Goal: Task Accomplishment & Management: Manage account settings

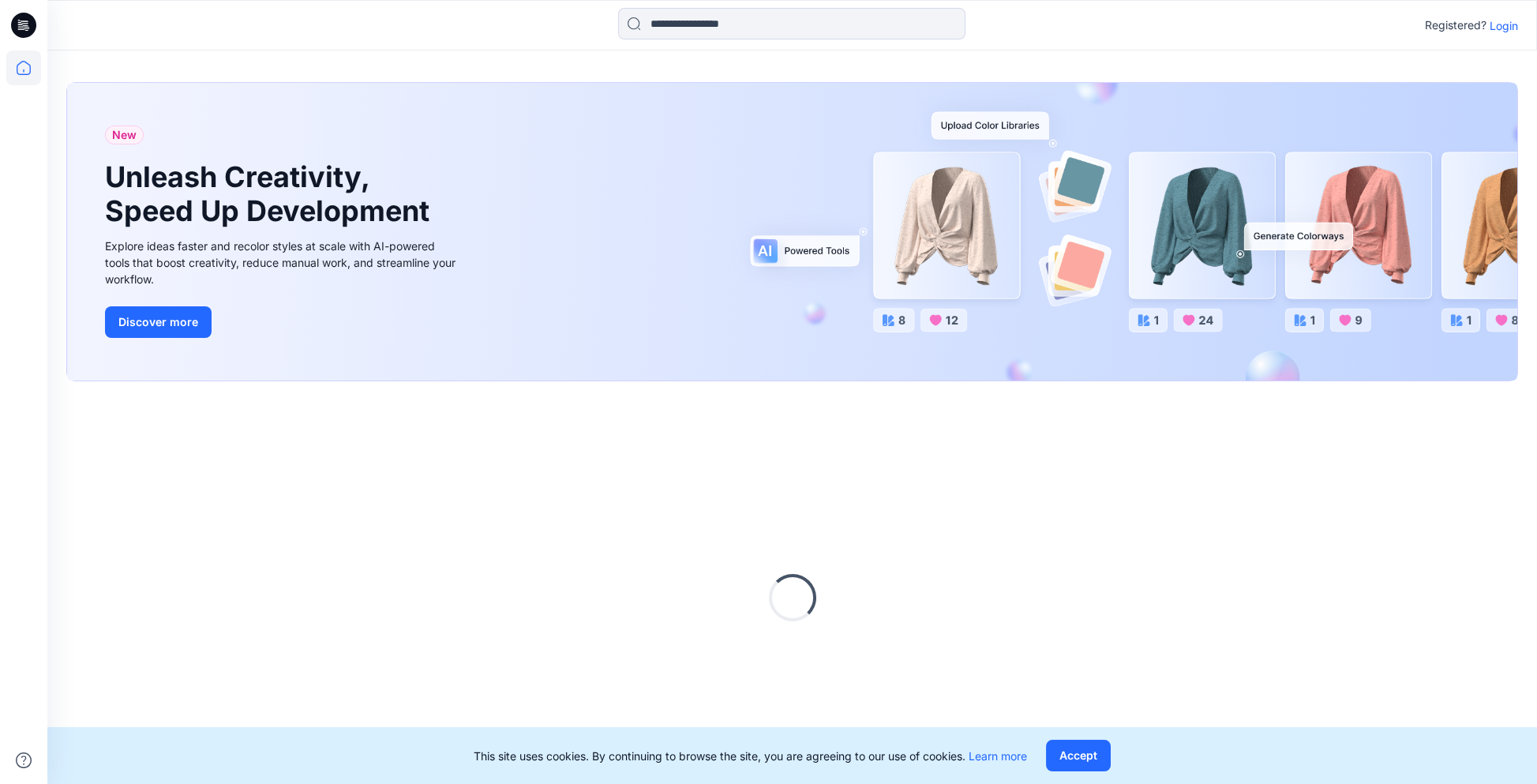
click at [1502, 25] on p "Login" at bounding box center [1504, 26] width 28 height 17
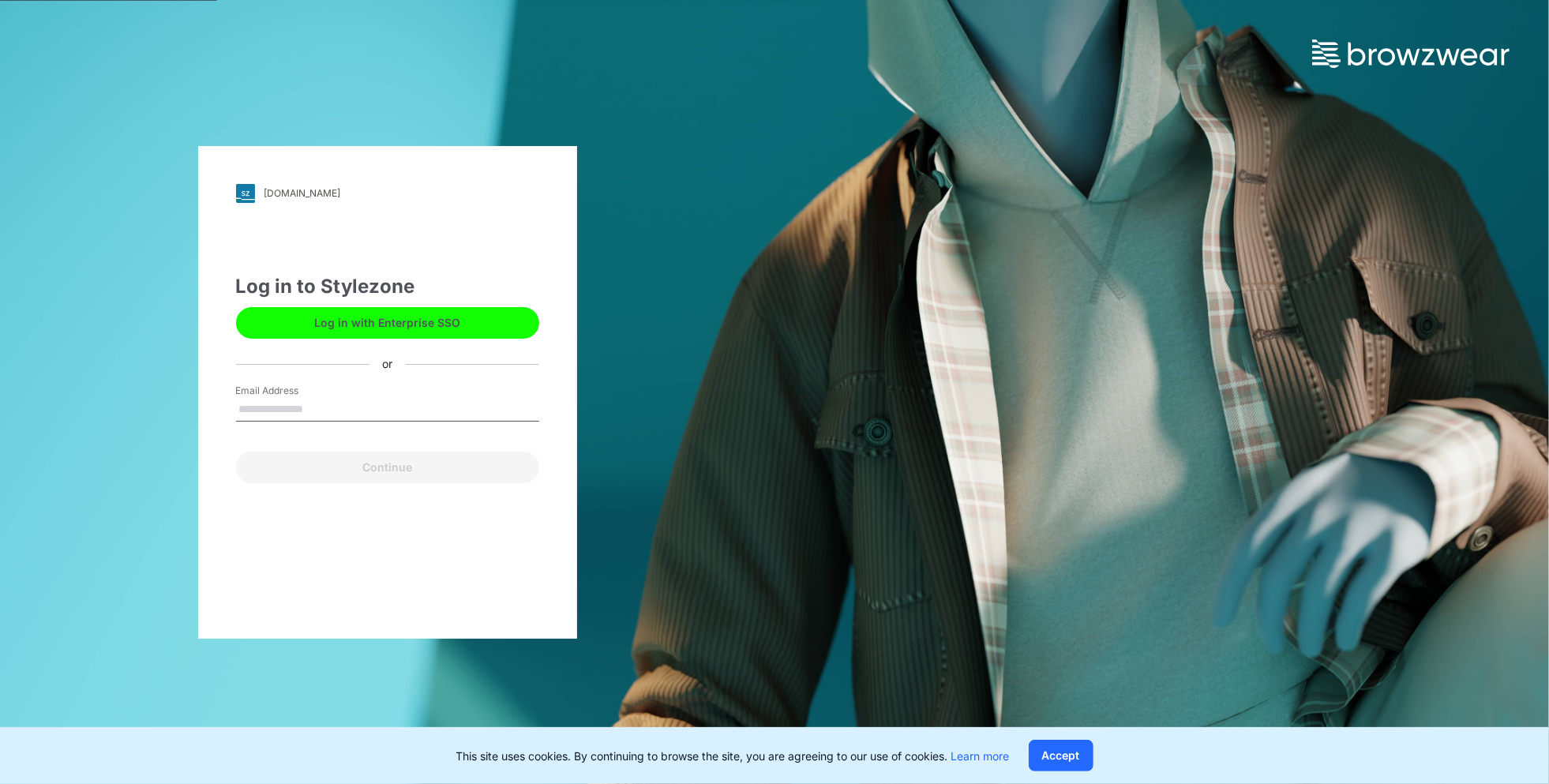
click at [453, 323] on button "Log in with Enterprise SSO" at bounding box center [388, 323] width 303 height 32
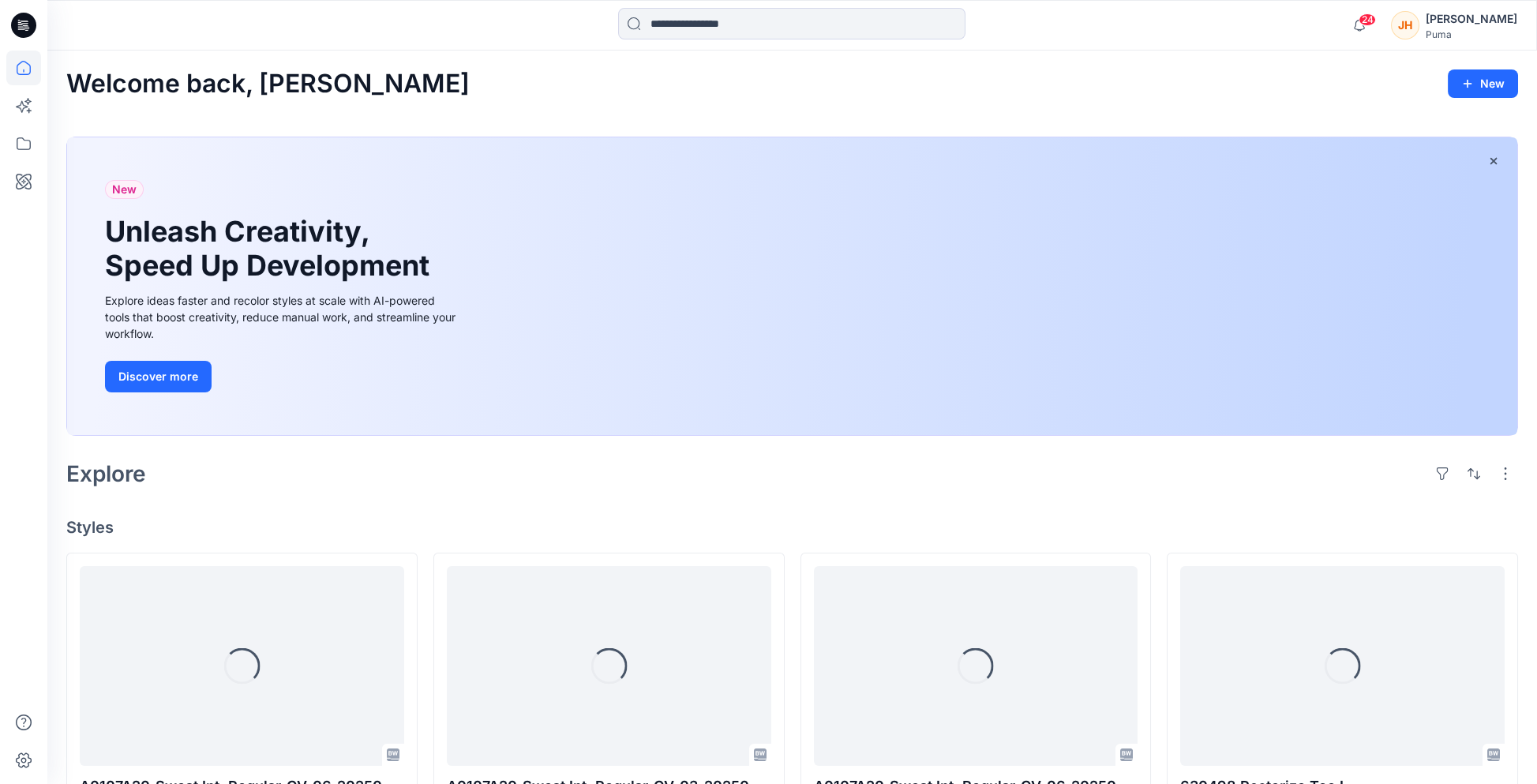
click at [1449, 49] on div "24 Notifications Your style A0107A20_Sweat Int. Regular_CV-06_20250918 is ready…" at bounding box center [792, 25] width 1490 height 51
click at [1450, 43] on div "24 Notifications Your style A0107A20_Sweat Int. Regular_CV-06_20250918 is ready…" at bounding box center [792, 25] width 1490 height 51
click at [1452, 34] on div "Puma" at bounding box center [1471, 34] width 92 height 12
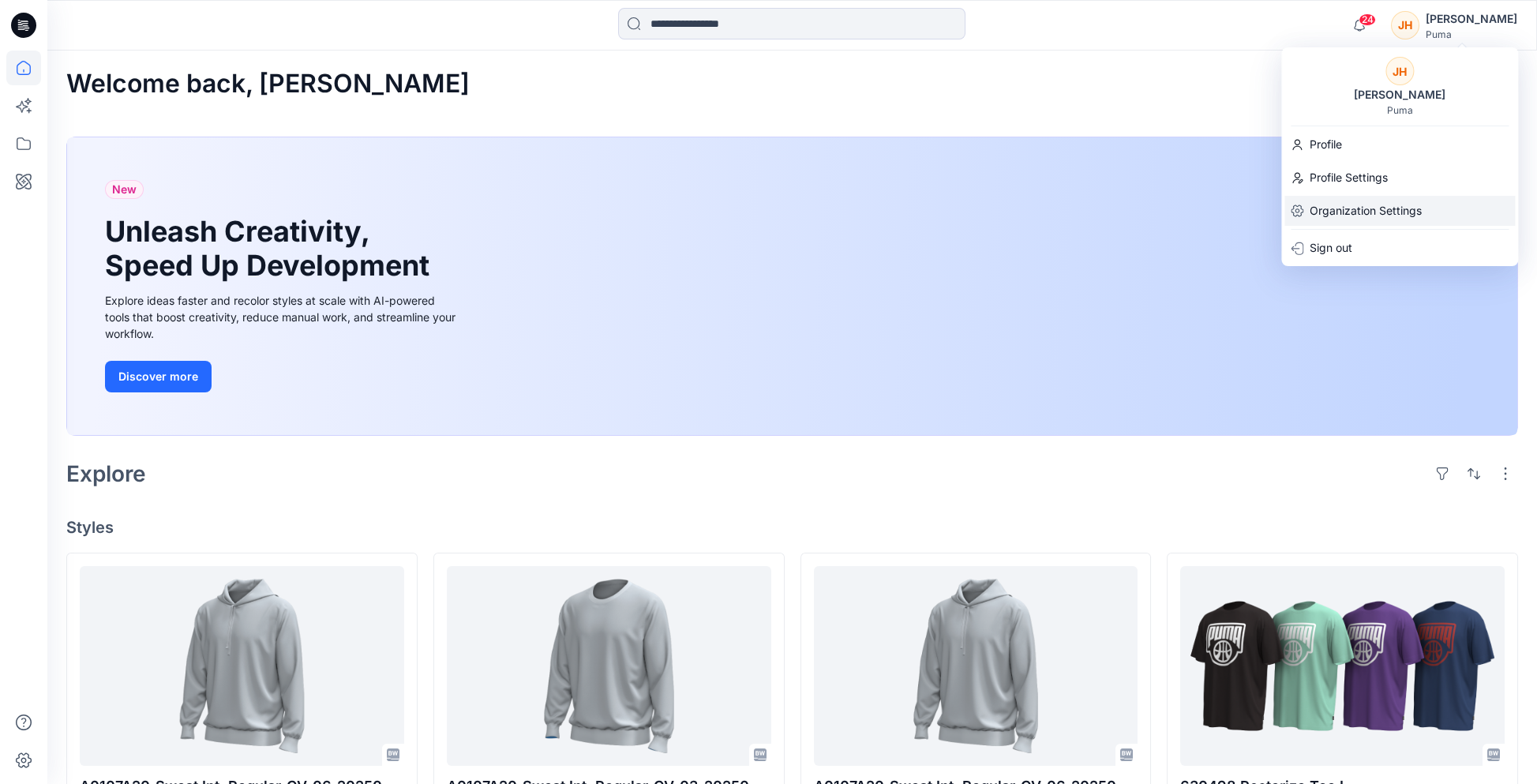
click at [1359, 206] on p "Organization Settings" at bounding box center [1365, 211] width 112 height 30
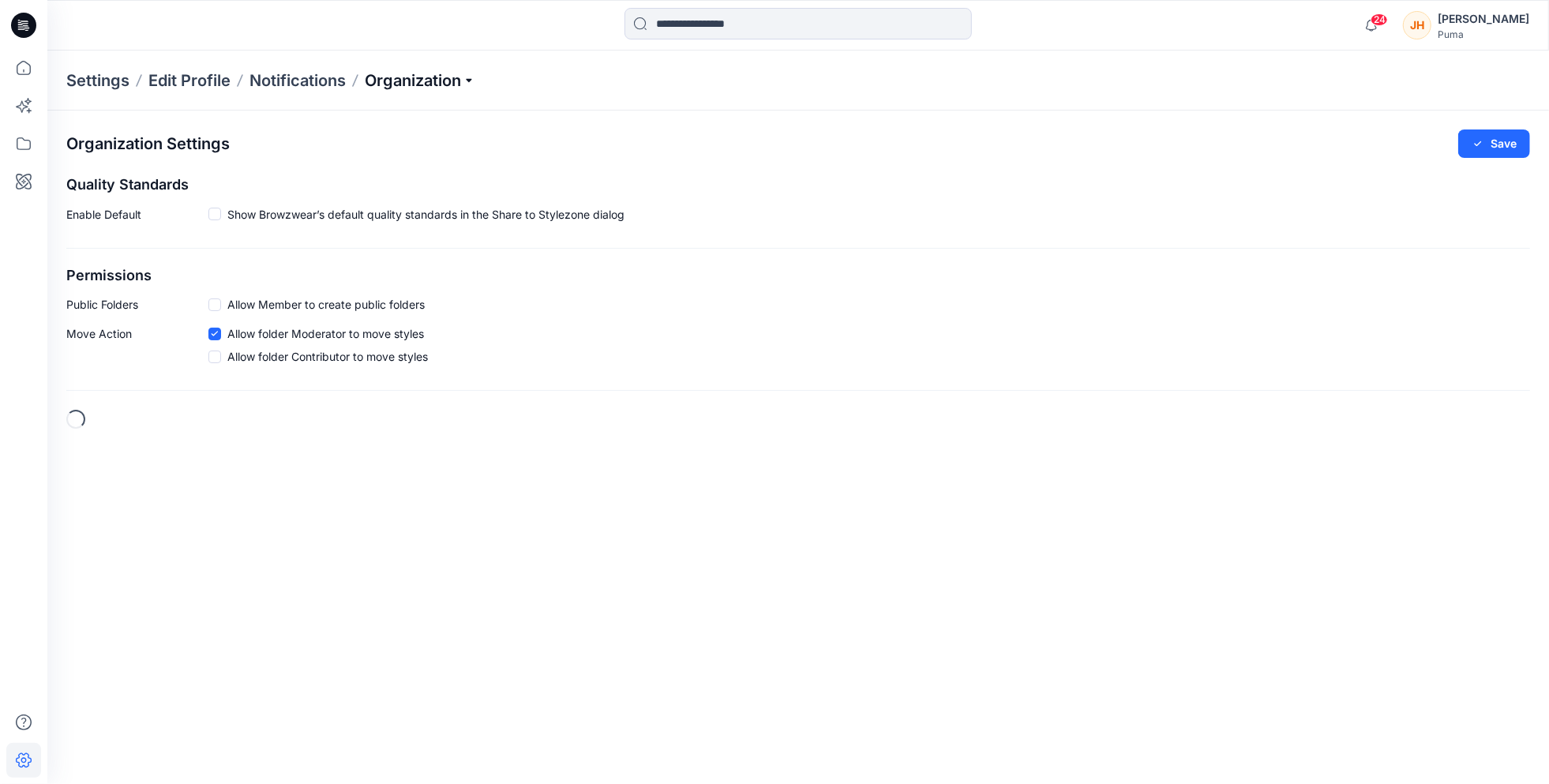
click at [440, 81] on p "Organization" at bounding box center [420, 80] width 111 height 22
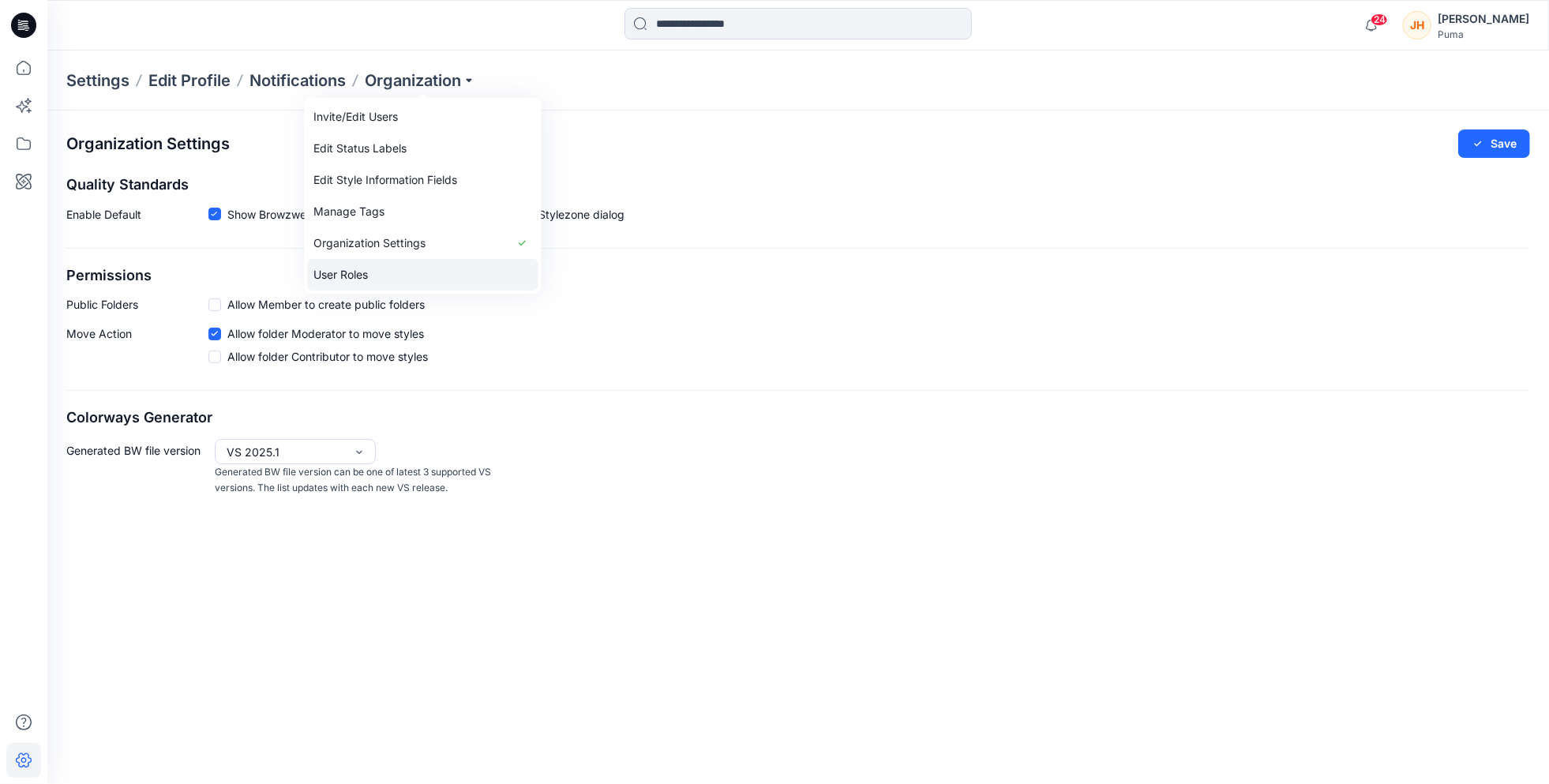
click at [400, 280] on link "User Roles" at bounding box center [422, 275] width 231 height 32
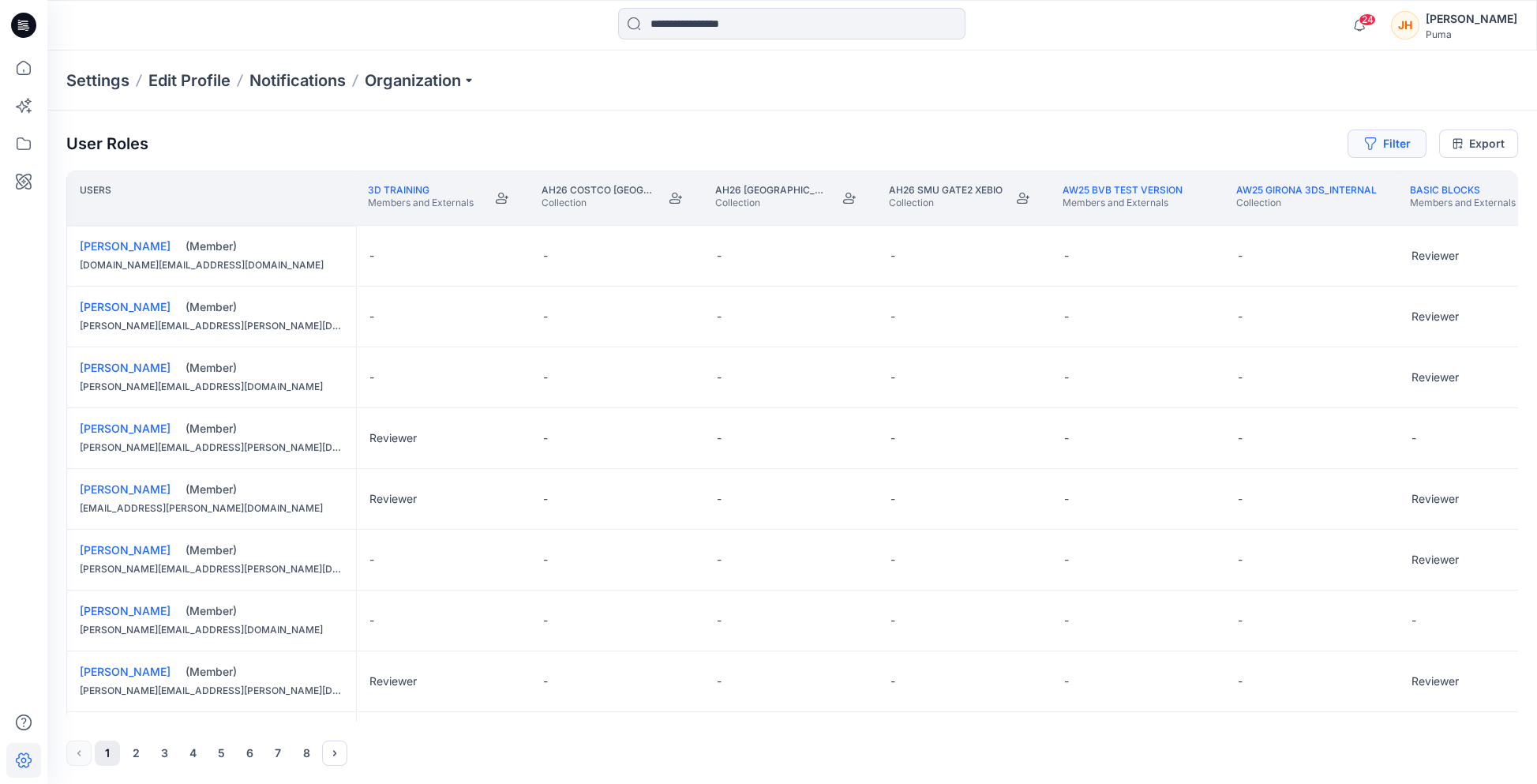
click at [1376, 141] on icon "button" at bounding box center [1370, 143] width 12 height 12
click at [1285, 182] on div at bounding box center [1330, 186] width 162 height 20
click at [1281, 183] on input "********" at bounding box center [1275, 186] width 52 height 17
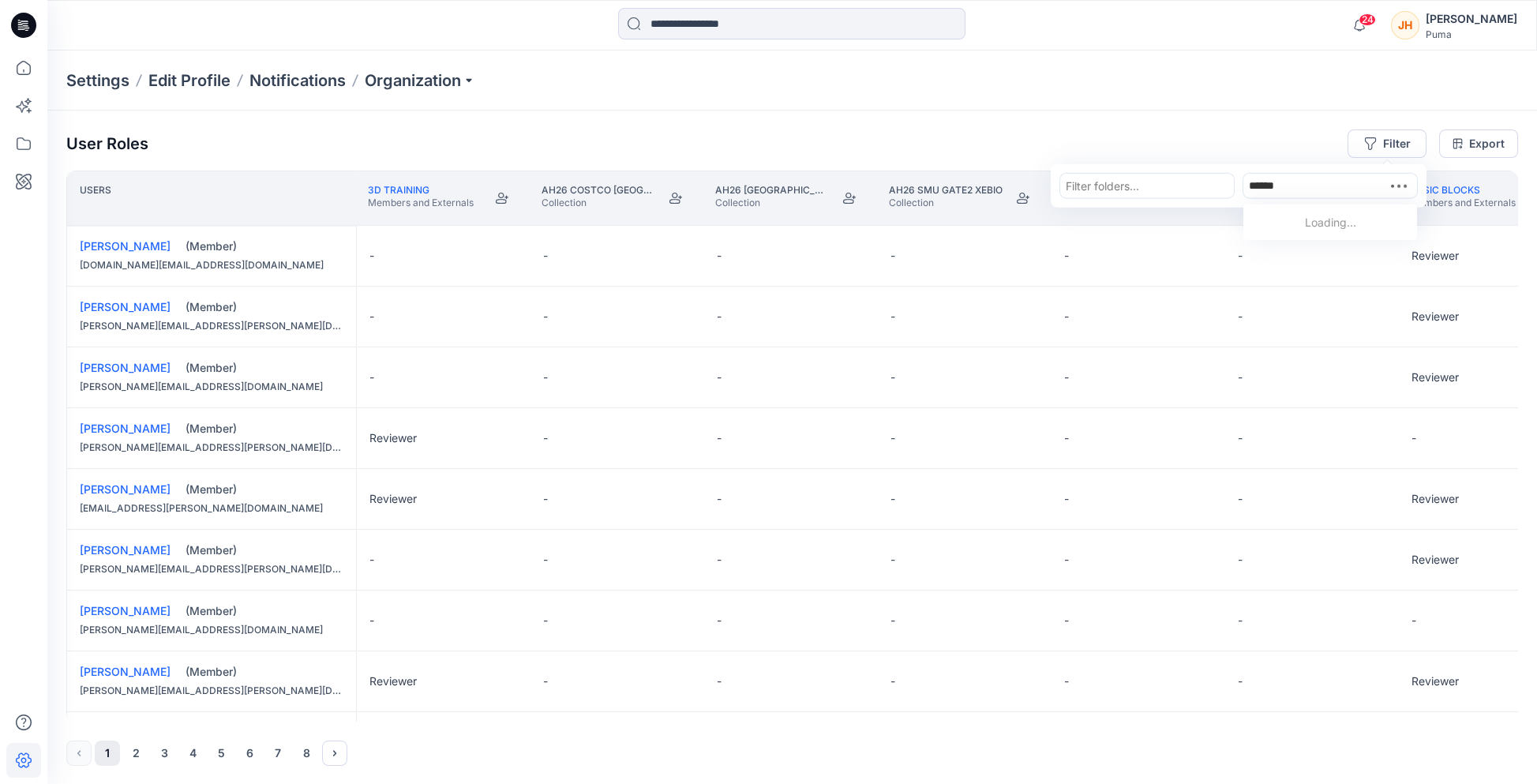
type input "*******"
click at [1331, 216] on p "[PERSON_NAME]" at bounding box center [1325, 226] width 91 height 21
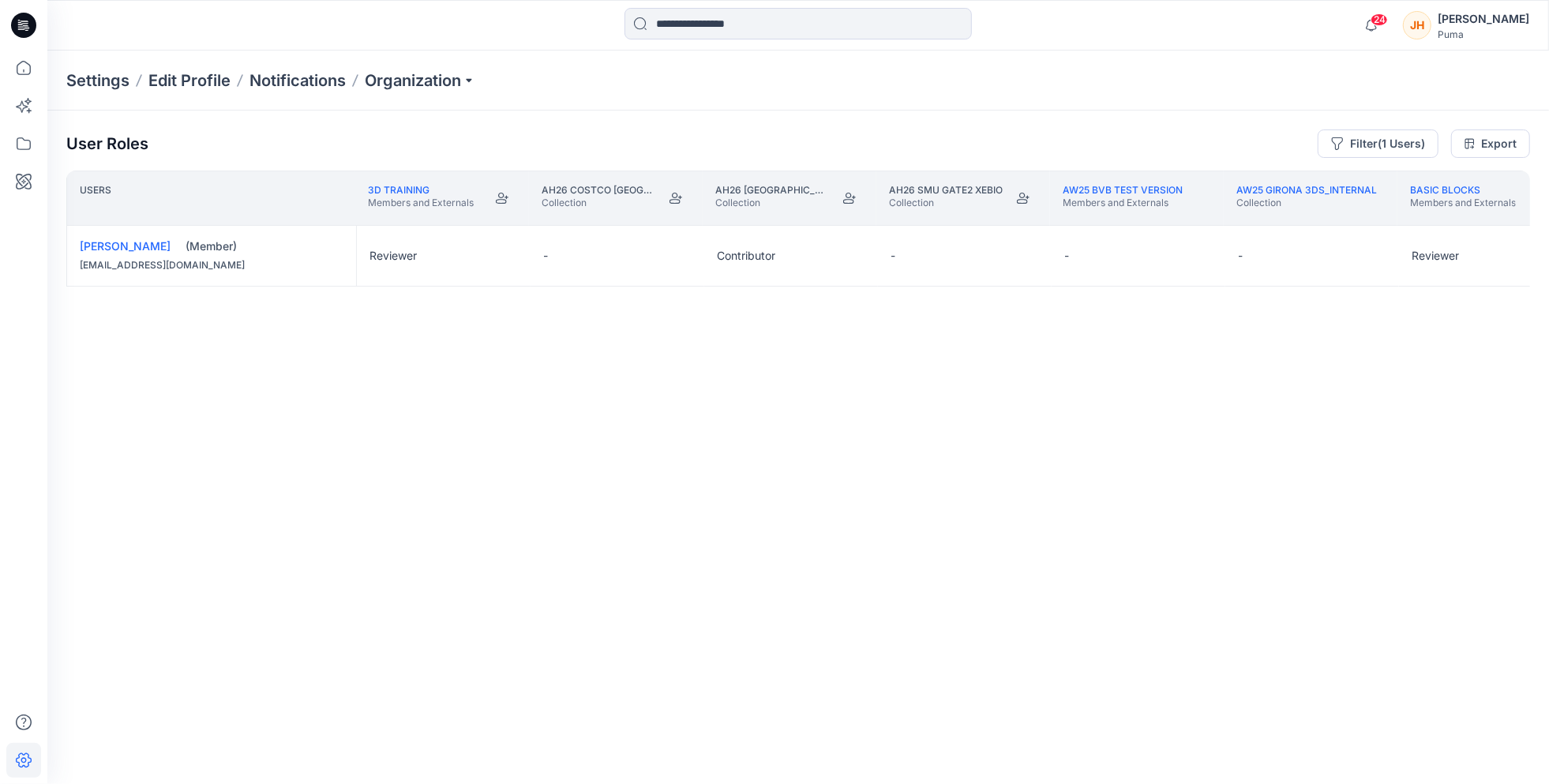
click at [1477, 382] on div "Users 3D Training Members and Externals AH26 Costco USA Collection AH26 SMU gat…" at bounding box center [799, 446] width 1464 height 551
